Goal: Task Accomplishment & Management: Manage account settings

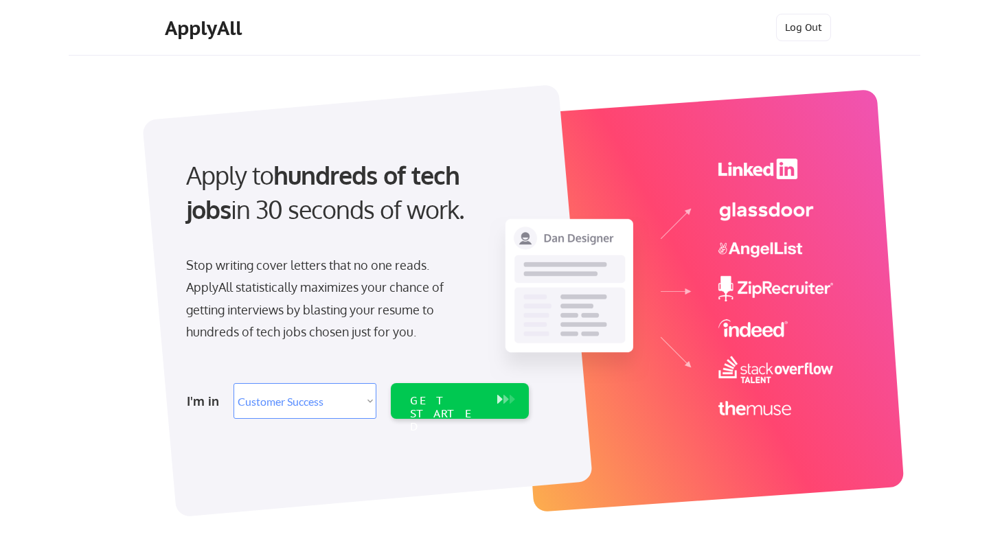
select select ""sales""
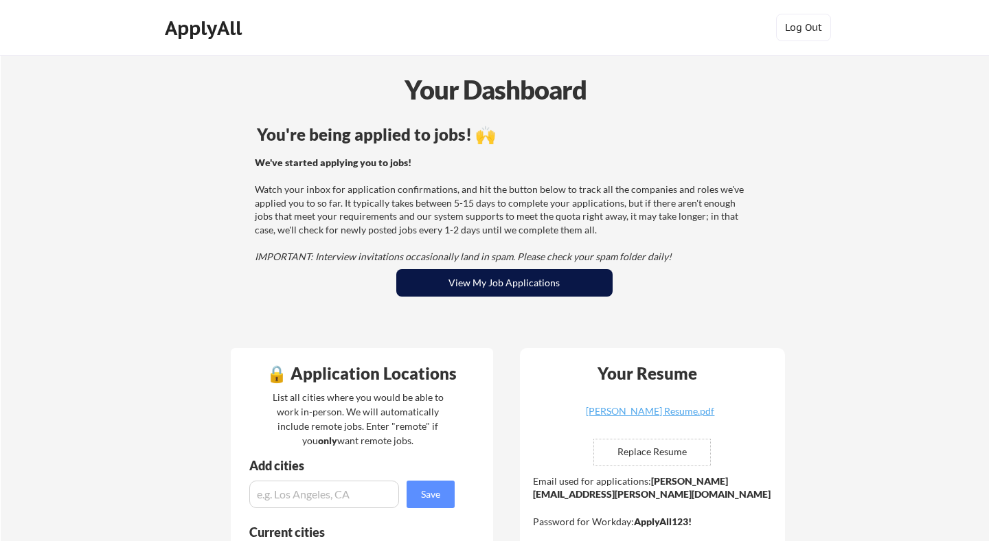
click at [463, 280] on button "View My Job Applications" at bounding box center [504, 282] width 216 height 27
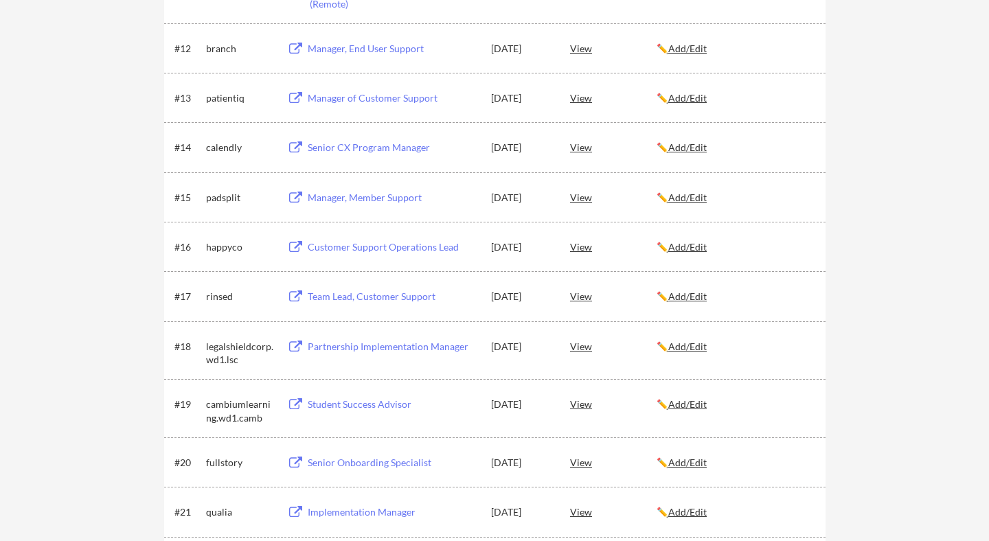
scroll to position [844, 0]
click at [690, 302] on div "✏️ Add/Edit" at bounding box center [735, 295] width 157 height 14
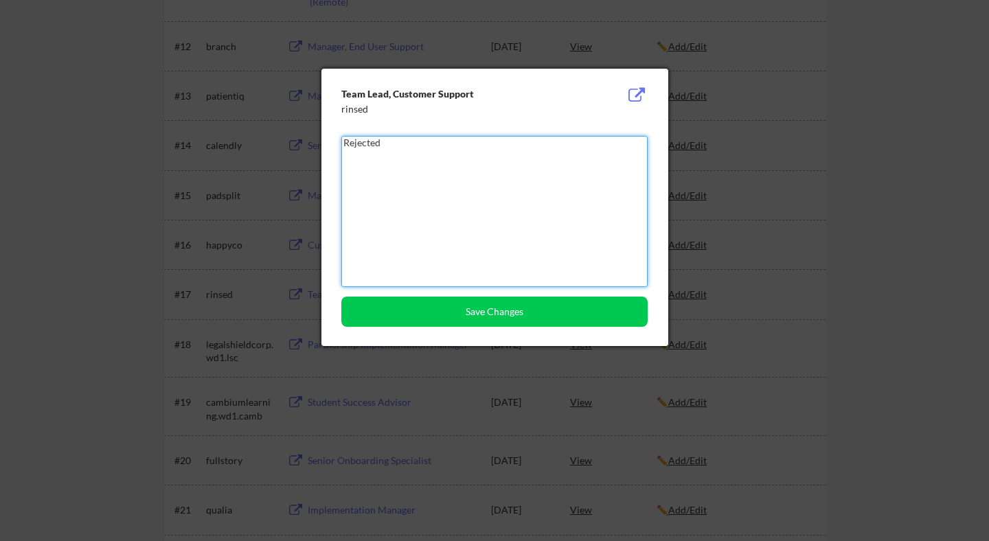
type textarea "Rejected"
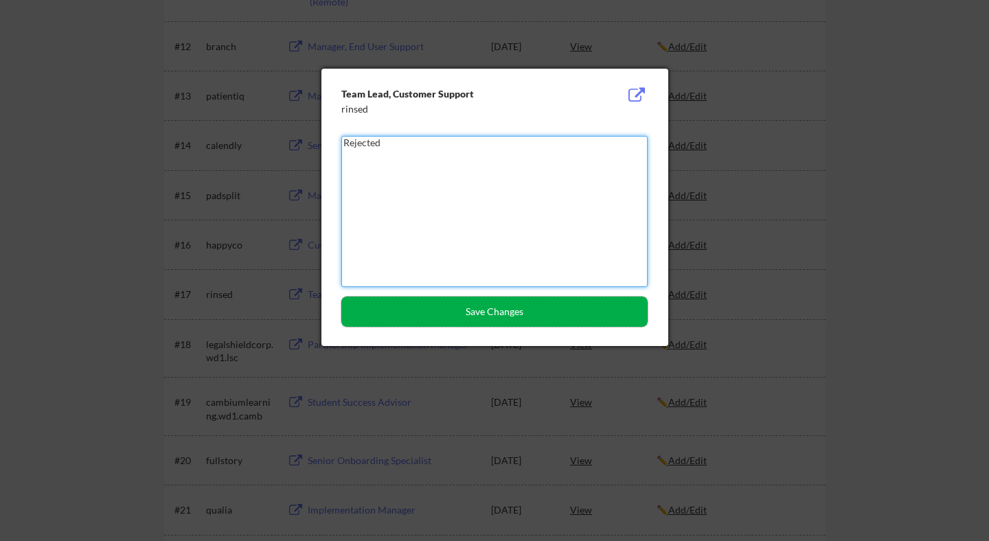
click at [609, 320] on button "Save Changes" at bounding box center [494, 312] width 306 height 30
